Goal: Task Accomplishment & Management: Complete application form

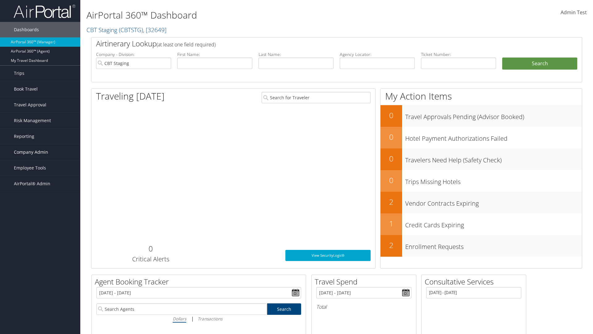
click at [40, 152] on span "Company Admin" at bounding box center [31, 151] width 34 height 15
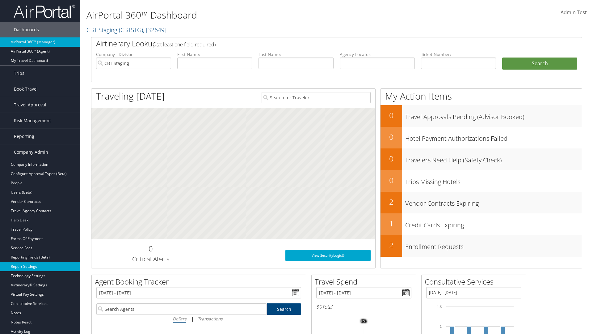
click at [40, 266] on link "Report Settings" at bounding box center [40, 266] width 80 height 9
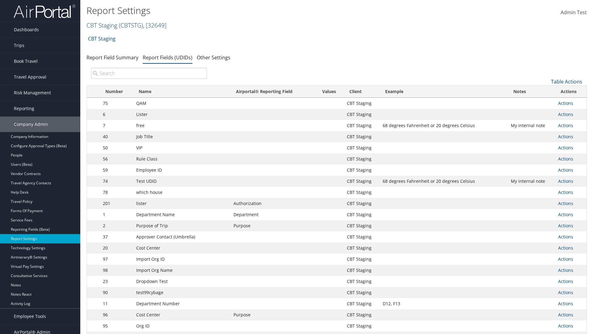
click at [102, 25] on link "CBT Staging ( CBTSTG ) , [ 32649 ]" at bounding box center [127, 25] width 80 height 8
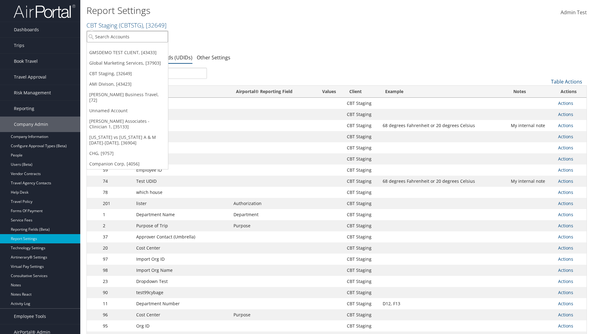
click at [127, 36] on input "search" at bounding box center [127, 36] width 81 height 11
type input "Global Marketing Services"
click at [133, 48] on div "Global Marketing Services (301946), [37903]" at bounding box center [133, 48] width 100 height 6
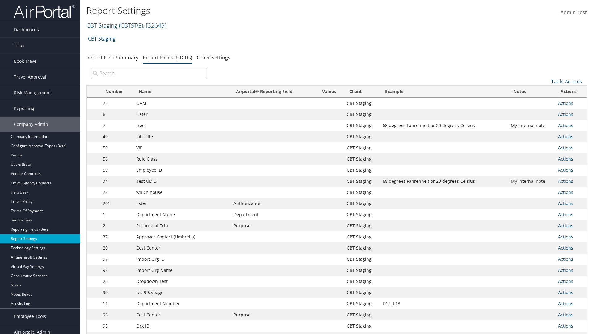
click at [567, 82] on link "Table Actions" at bounding box center [566, 81] width 31 height 7
click at [546, 91] on link "New Record" at bounding box center [546, 91] width 81 height 11
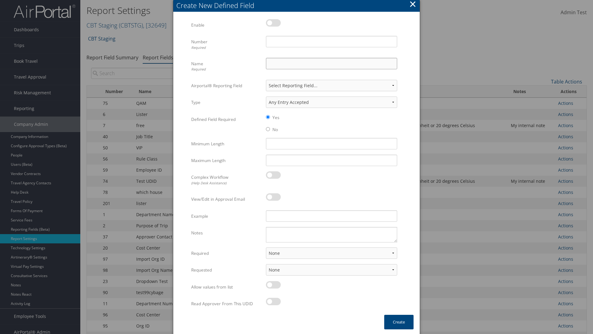
click at [332, 63] on input "Name Required" at bounding box center [331, 63] width 131 height 11
type input "Test Report Dummy"
click at [332, 41] on input "Number Required" at bounding box center [331, 41] width 131 height 11
type input "1"
click at [399, 322] on button "Create" at bounding box center [399, 322] width 29 height 15
